Goal: Transaction & Acquisition: Obtain resource

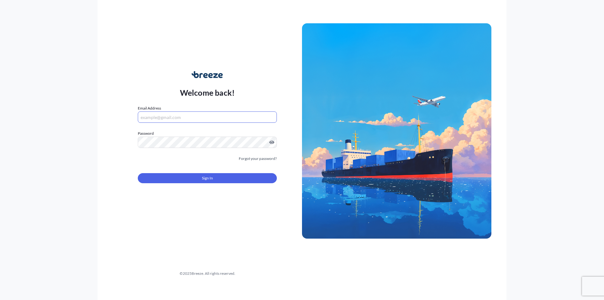
click at [152, 117] on input "Email Address" at bounding box center [207, 116] width 139 height 11
click at [208, 209] on div "Welcome back! Email Address Password Must include: Upper & lower case letters S…" at bounding box center [301, 150] width 409 height 300
click at [153, 117] on input "Email Address" at bounding box center [207, 116] width 139 height 11
click at [152, 116] on input "ed" at bounding box center [207, 116] width 139 height 11
type input "[PERSON_NAME][EMAIL_ADDRESS][DOMAIN_NAME]"
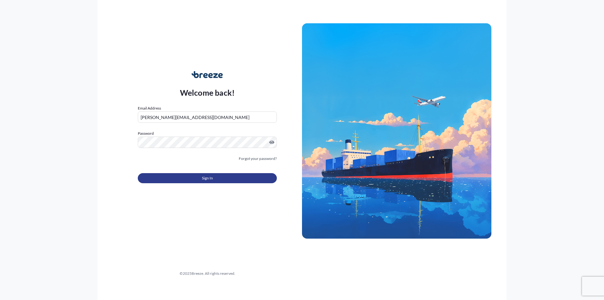
click at [169, 180] on button "Sign In" at bounding box center [207, 178] width 139 height 10
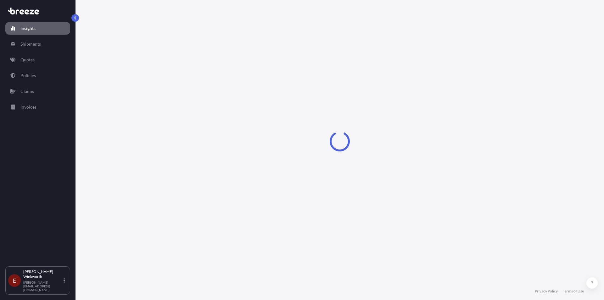
select select "2025"
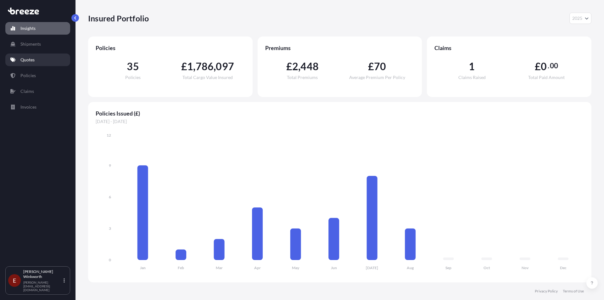
click at [28, 60] on p "Quotes" at bounding box center [27, 60] width 14 height 6
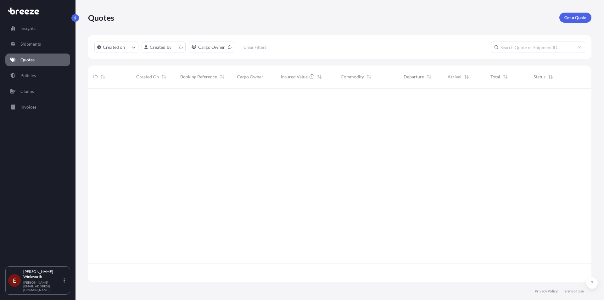
scroll to position [193, 498]
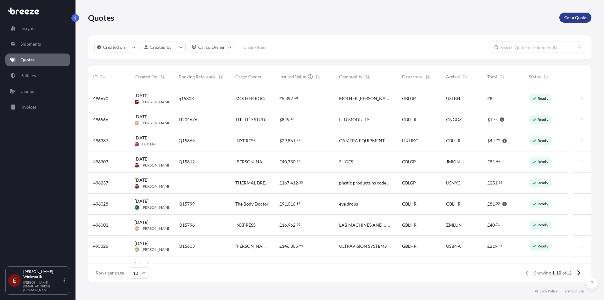
click at [577, 19] on p "Get a Quote" at bounding box center [575, 17] width 22 height 6
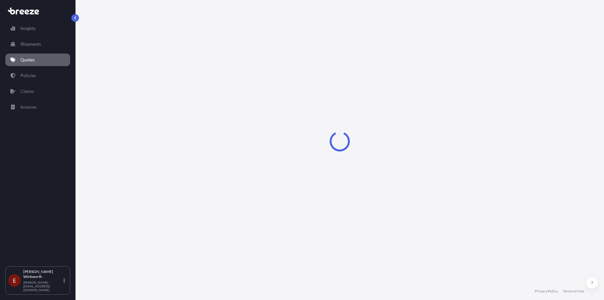
select select "Road"
select select "Sea"
select select "1"
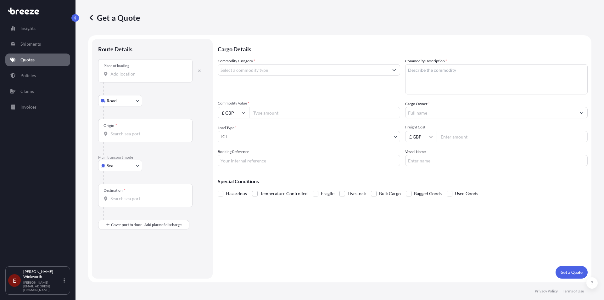
click at [122, 79] on div "Place of loading" at bounding box center [145, 70] width 94 height 23
click at [122, 77] on input "Place of loading" at bounding box center [147, 74] width 74 height 6
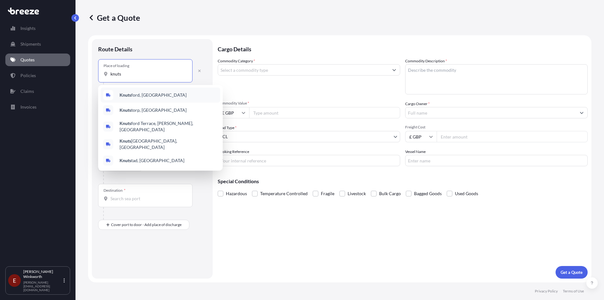
click at [132, 96] on span "[PERSON_NAME], [GEOGRAPHIC_DATA]" at bounding box center [152, 95] width 67 height 6
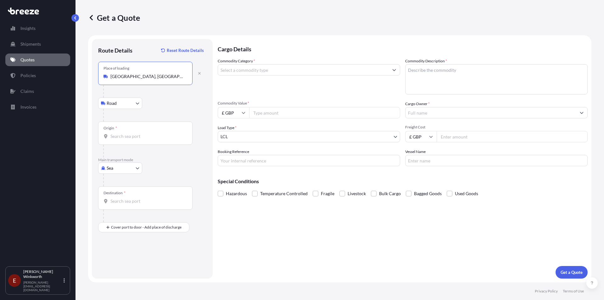
type input "[GEOGRAPHIC_DATA], [GEOGRAPHIC_DATA]"
click at [114, 132] on div "Origin *" at bounding box center [145, 132] width 94 height 23
click at [114, 133] on input "Origin *" at bounding box center [147, 136] width 74 height 6
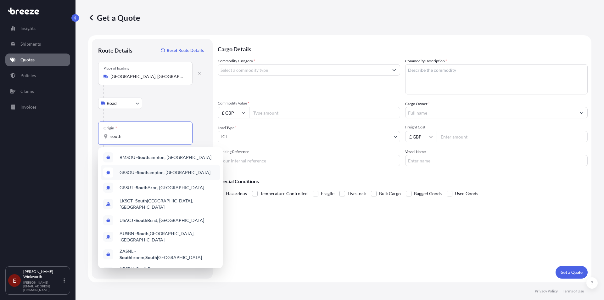
click at [150, 170] on span "GBSOU - [GEOGRAPHIC_DATA], [GEOGRAPHIC_DATA]" at bounding box center [164, 172] width 91 height 6
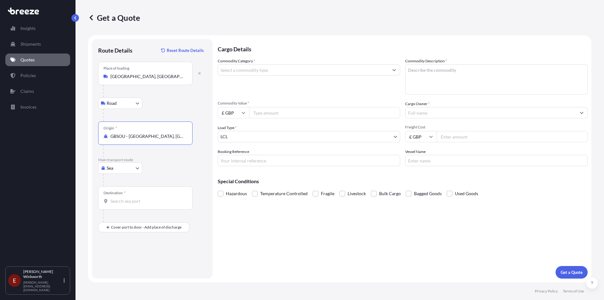
type input "GBSOU - [GEOGRAPHIC_DATA], [GEOGRAPHIC_DATA]"
click at [118, 198] on input "Destination *" at bounding box center [147, 201] width 74 height 6
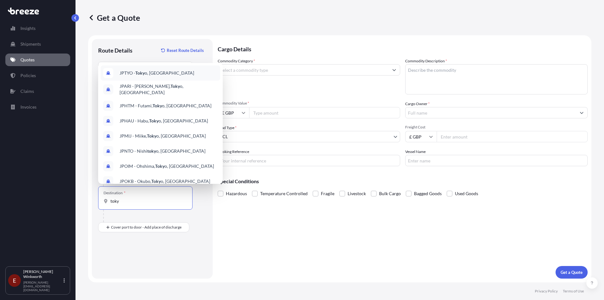
click at [150, 73] on span "JPTYO - Toky o, [GEOGRAPHIC_DATA]" at bounding box center [156, 73] width 75 height 6
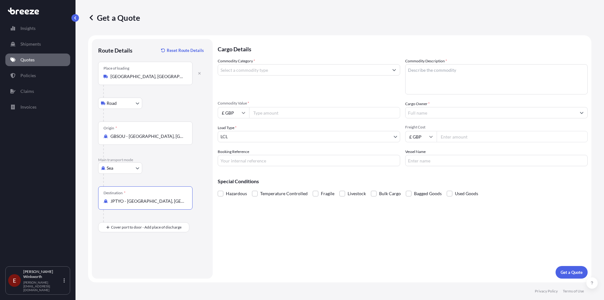
type input "JPTYO - [GEOGRAPHIC_DATA], [GEOGRAPHIC_DATA]"
click at [394, 70] on icon "Show suggestions" at bounding box center [393, 70] width 3 height 2
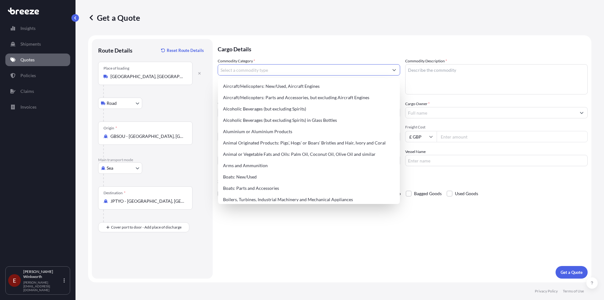
click at [244, 70] on input "Commodity Category *" at bounding box center [303, 69] width 170 height 11
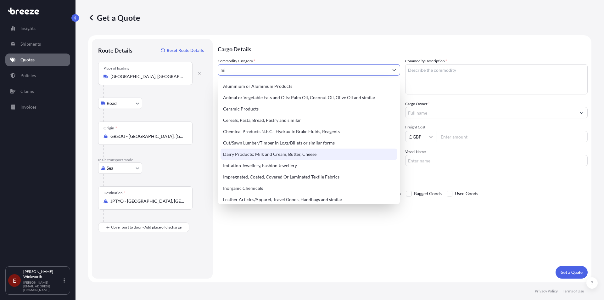
click at [267, 154] on div "Dairy Products: Milk and Cream, Butter, Cheese" at bounding box center [308, 153] width 177 height 11
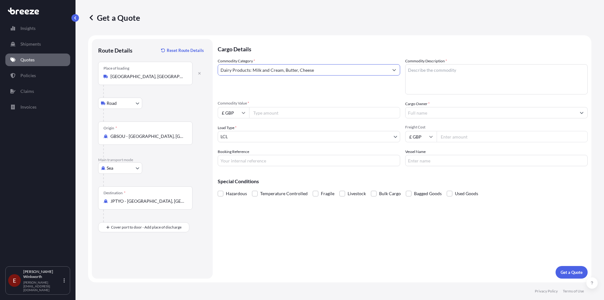
type input "Dairy Products: Milk and Cream, Butter, Cheese"
click at [264, 114] on input "Commodity Value *" at bounding box center [324, 112] width 151 height 11
type input "2000"
click at [412, 70] on textarea "Commodity Description *" at bounding box center [496, 79] width 182 height 30
type textarea "milk for puppies"
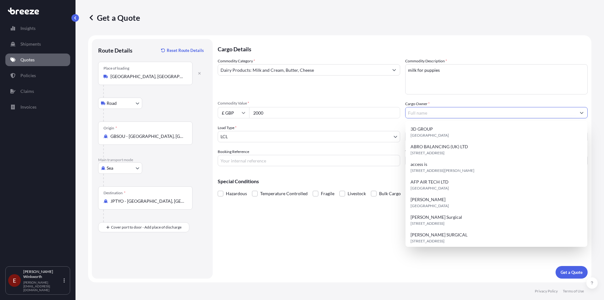
click at [410, 115] on input "Cargo Owner *" at bounding box center [490, 112] width 170 height 11
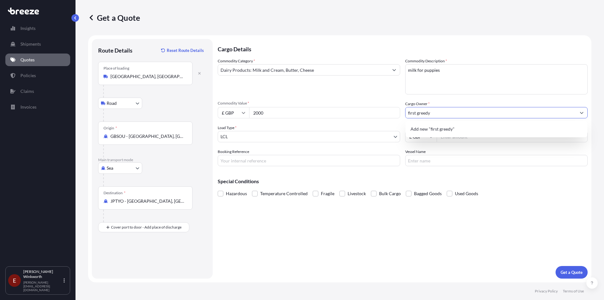
type input "first greedy"
click at [235, 160] on input "Booking Reference" at bounding box center [309, 160] width 182 height 11
click at [450, 137] on input "Freight Cost" at bounding box center [511, 136] width 151 height 11
click at [444, 136] on input "Freight Cost" at bounding box center [511, 136] width 151 height 11
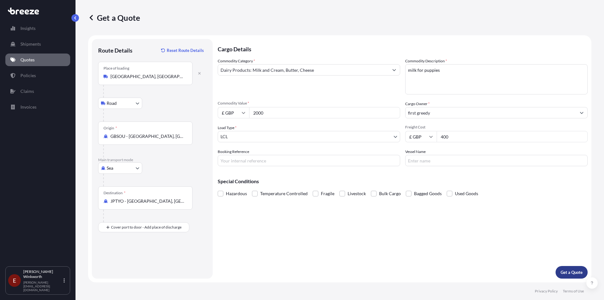
type input "400"
click at [565, 273] on p "Get a Quote" at bounding box center [571, 272] width 22 height 6
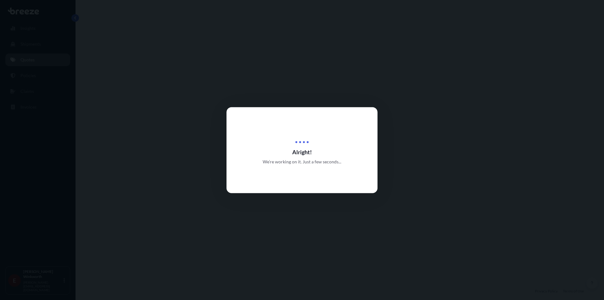
select select "Road"
select select "Sea"
select select "1"
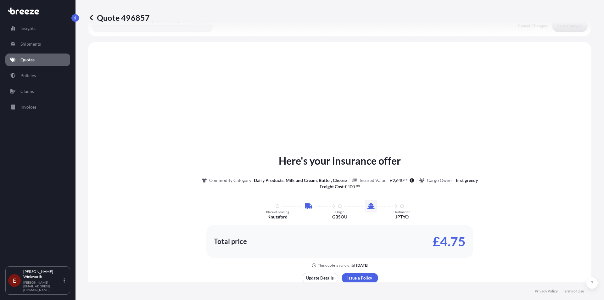
scroll to position [214, 0]
